Goal: Information Seeking & Learning: Learn about a topic

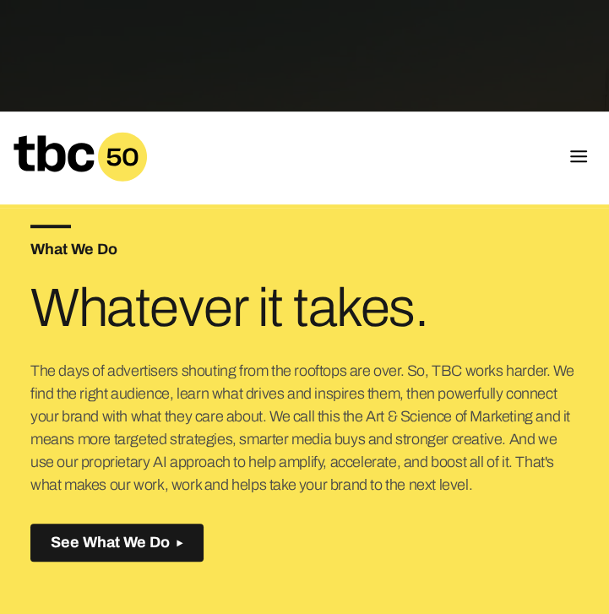
scroll to position [353, 0]
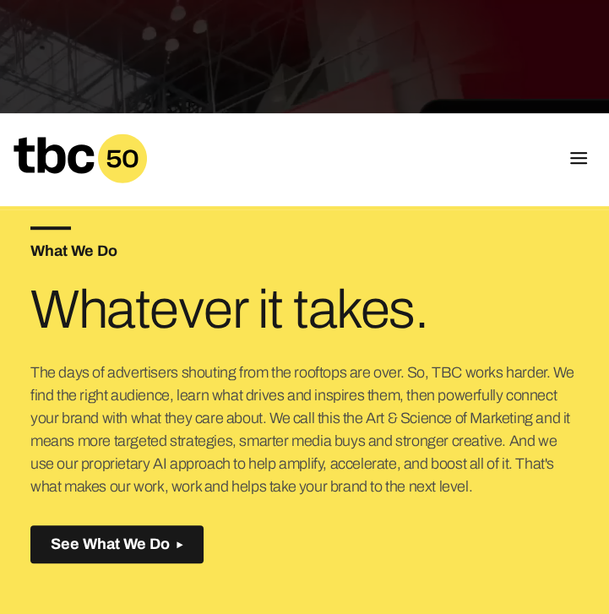
click at [576, 166] on button "Mobile Menu" at bounding box center [579, 160] width 20 height 24
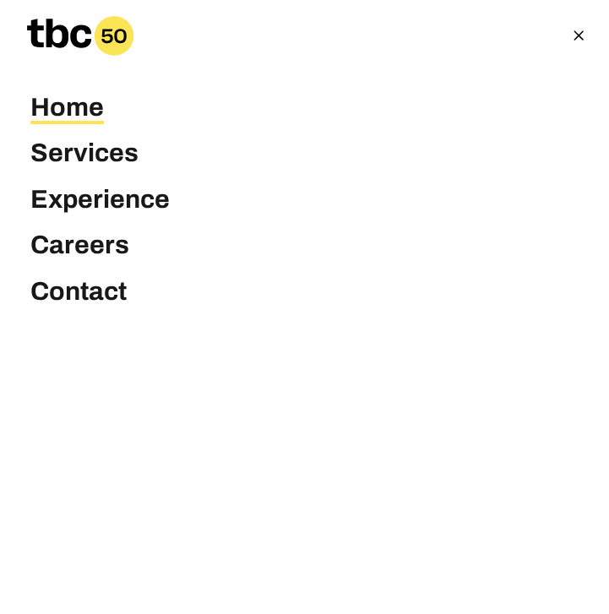
scroll to position [597, 0]
click at [88, 244] on link "Careers" at bounding box center [79, 246] width 99 height 31
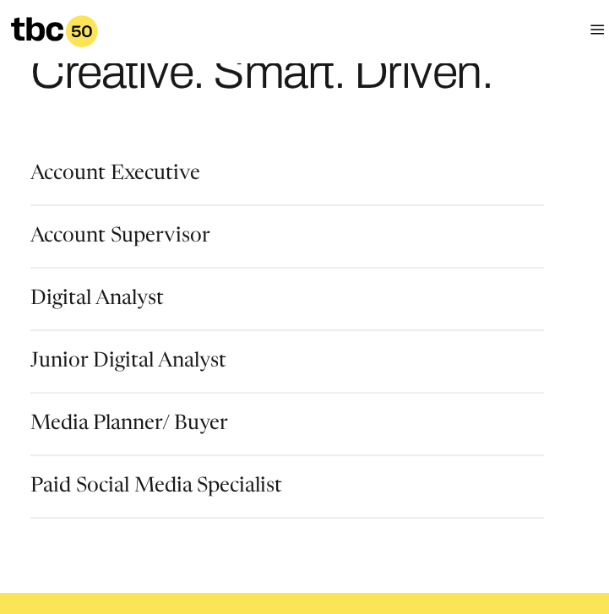
scroll to position [101, 0]
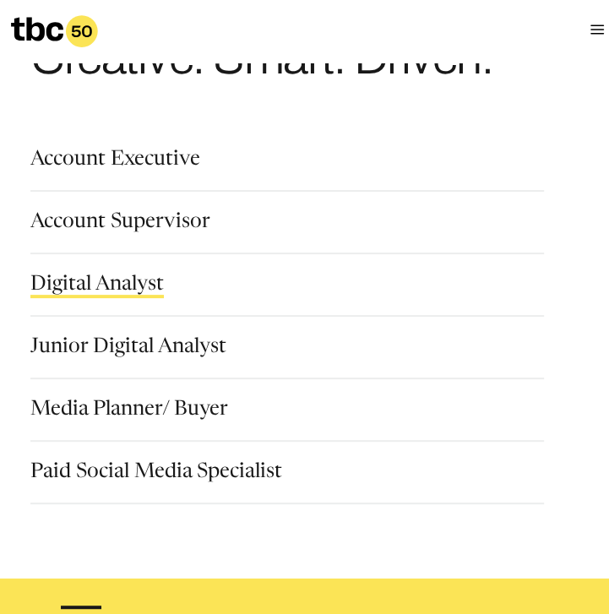
click at [136, 292] on link "Digital Analyst" at bounding box center [97, 287] width 134 height 24
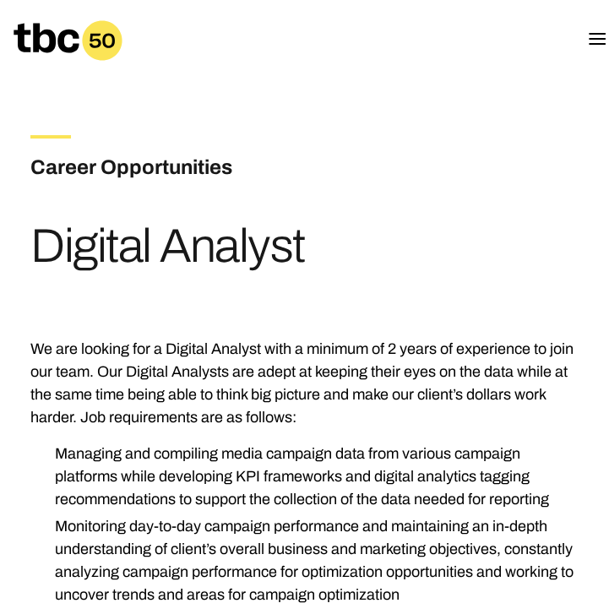
click at [288, 135] on div "Career Opportunities" at bounding box center [233, 158] width 406 height 47
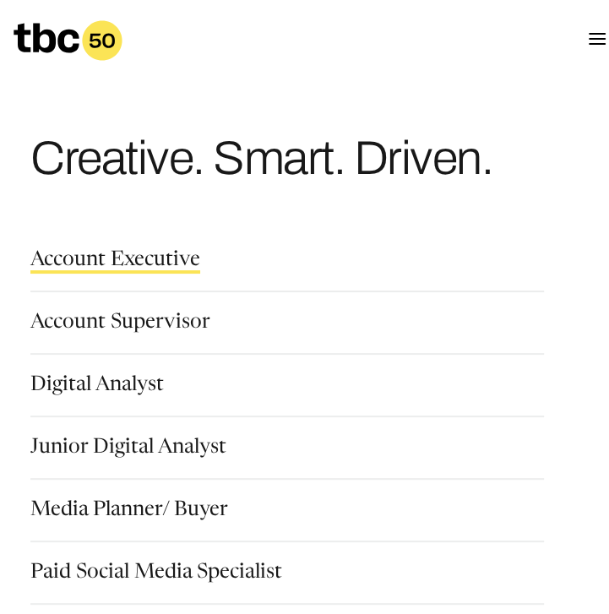
click at [134, 260] on link "Account Executive" at bounding box center [115, 262] width 170 height 24
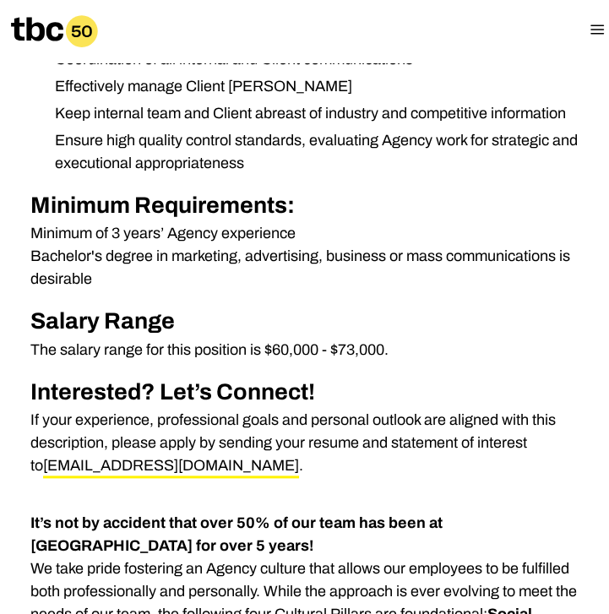
scroll to position [777, 0]
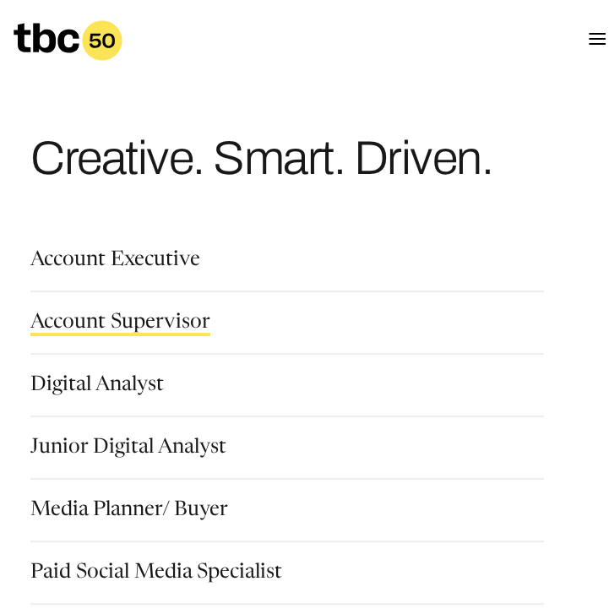
click at [144, 329] on link "Account Supervisor" at bounding box center [120, 325] width 180 height 24
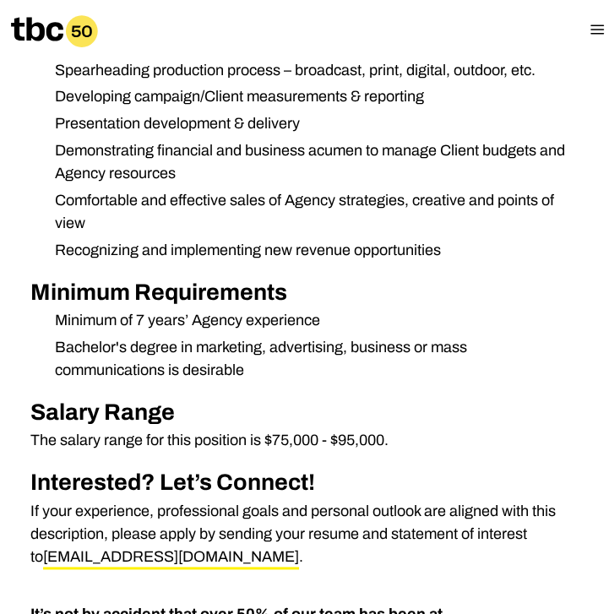
scroll to position [766, 0]
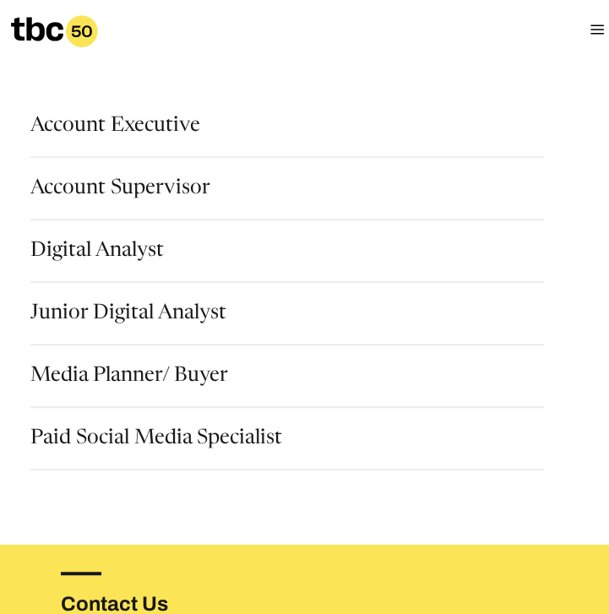
scroll to position [135, 0]
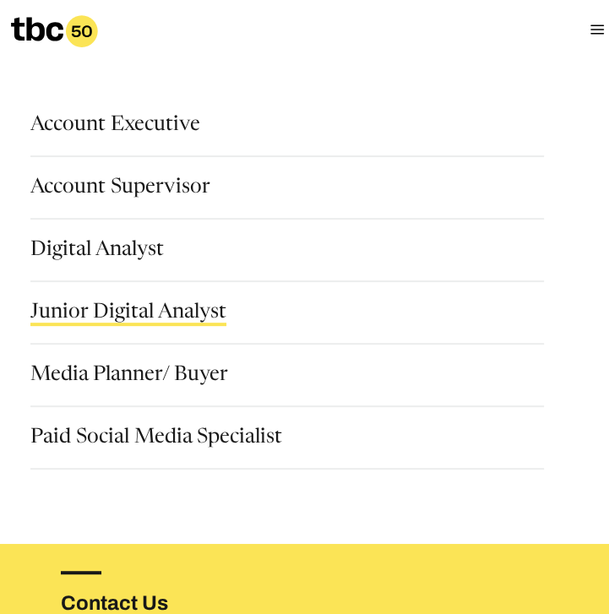
click at [149, 311] on link "Junior Digital Analyst" at bounding box center [128, 315] width 196 height 24
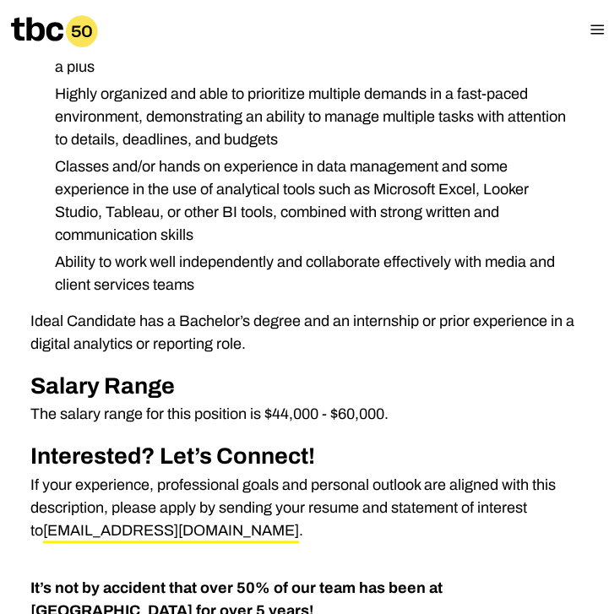
scroll to position [791, 0]
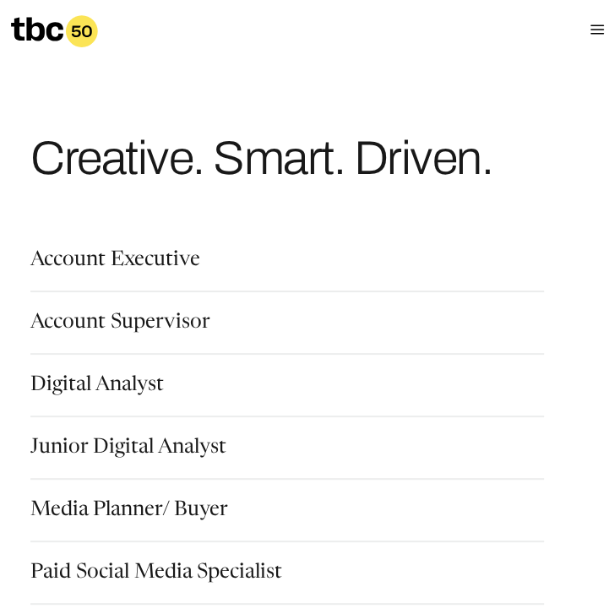
scroll to position [103, 0]
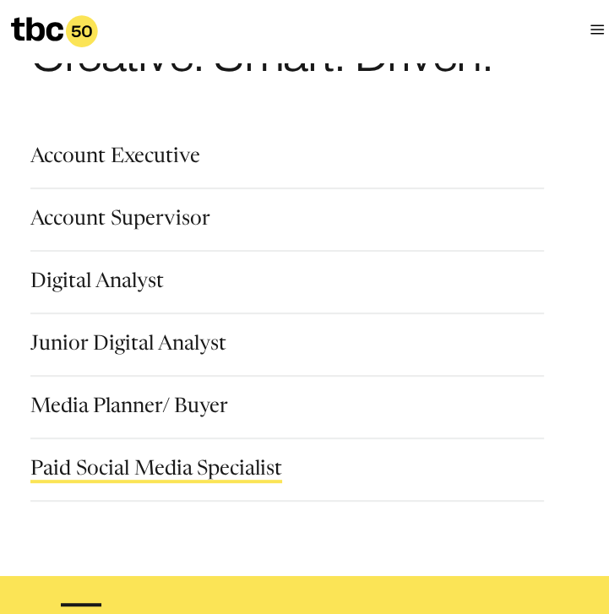
click at [162, 481] on link "Paid Social Media Specialist" at bounding box center [156, 472] width 252 height 24
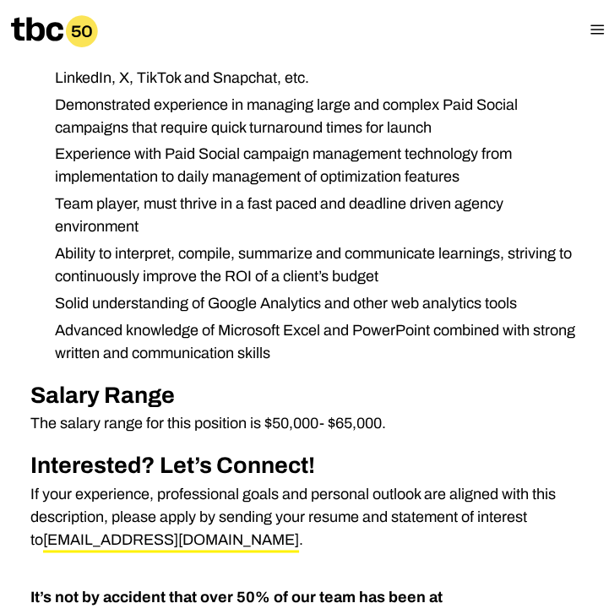
scroll to position [926, 0]
